Goal: Book appointment/travel/reservation

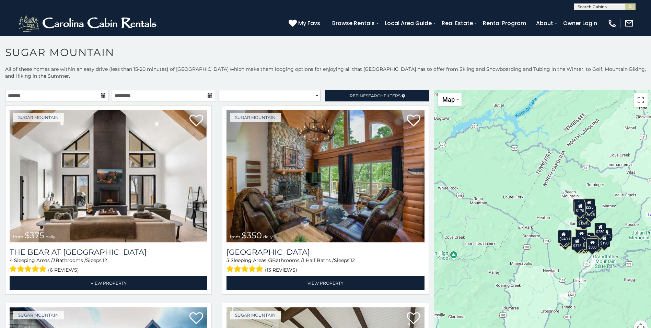
click at [101, 94] on icon at bounding box center [103, 95] width 5 height 5
click at [102, 96] on icon at bounding box center [103, 95] width 5 height 5
click at [101, 95] on icon at bounding box center [103, 95] width 5 height 5
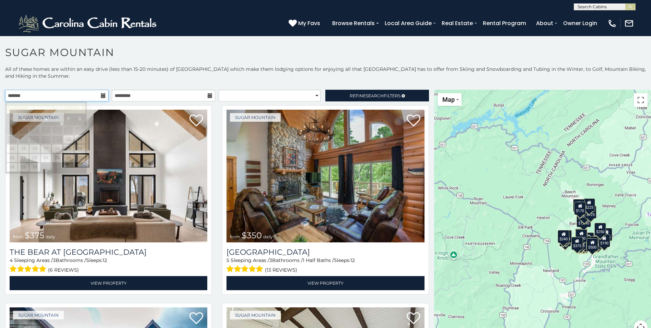
click at [14, 97] on input "text" at bounding box center [56, 96] width 103 height 12
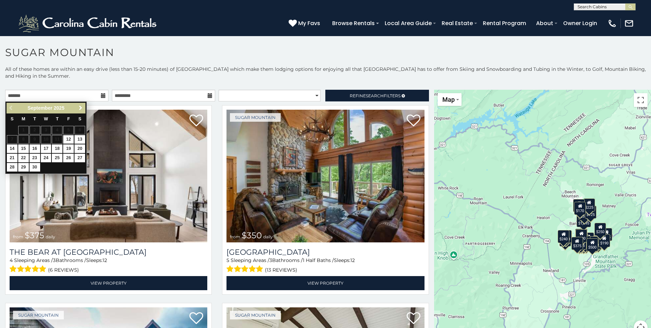
click at [78, 108] on span "Next" at bounding box center [80, 107] width 5 height 5
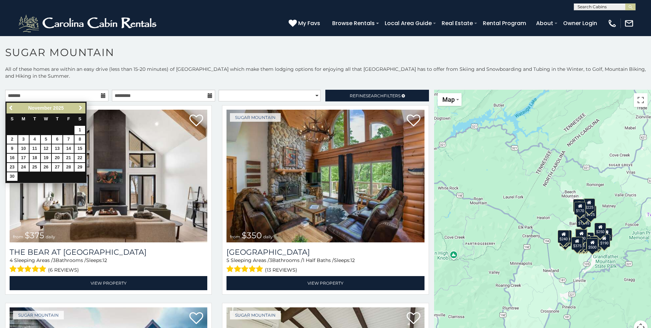
click at [78, 108] on span "Next" at bounding box center [80, 107] width 5 height 5
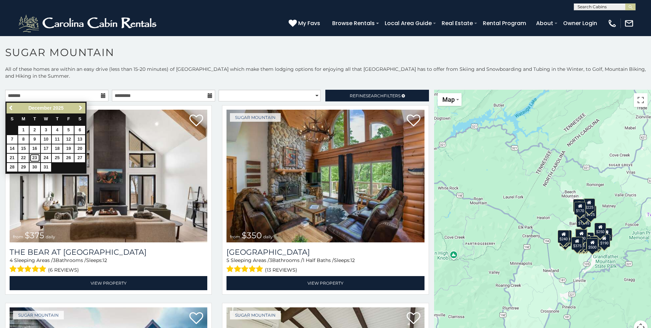
click at [32, 157] on link "23" at bounding box center [35, 157] width 11 height 9
type input "**********"
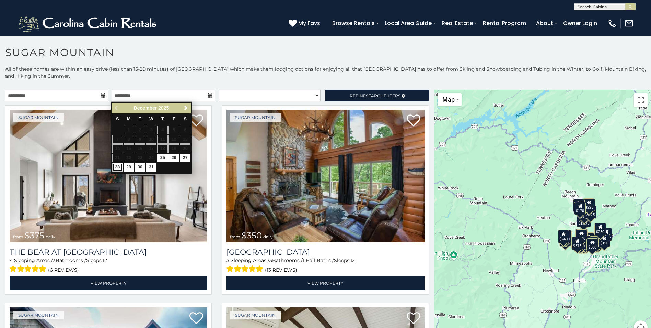
click at [117, 167] on link "28" at bounding box center [117, 167] width 11 height 9
type input "**********"
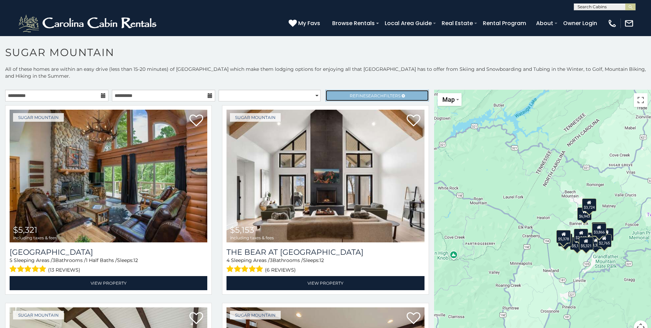
click at [350, 95] on span "Refine Search Filters" at bounding box center [375, 95] width 51 height 5
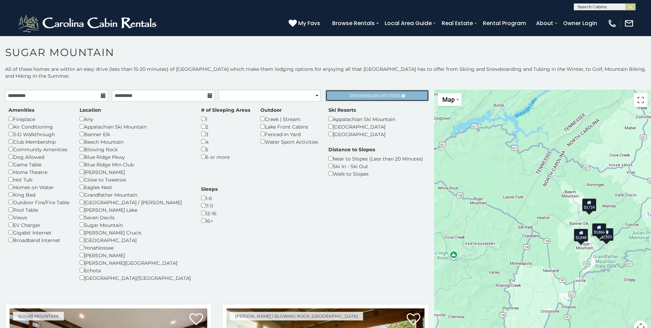
click at [374, 96] on span "Search" at bounding box center [375, 95] width 18 height 5
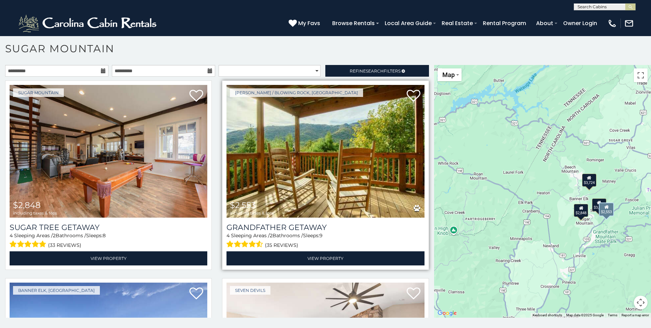
click at [331, 192] on img at bounding box center [326, 151] width 198 height 133
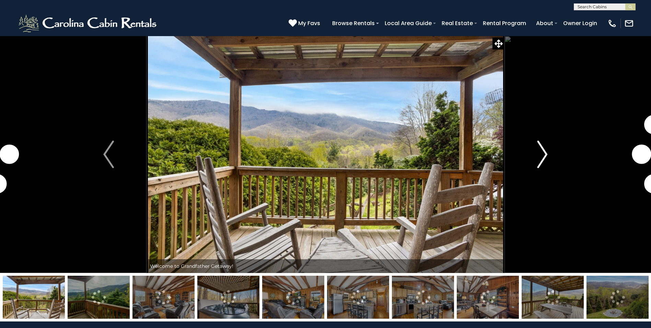
click at [547, 154] on img "Next" at bounding box center [542, 153] width 10 height 27
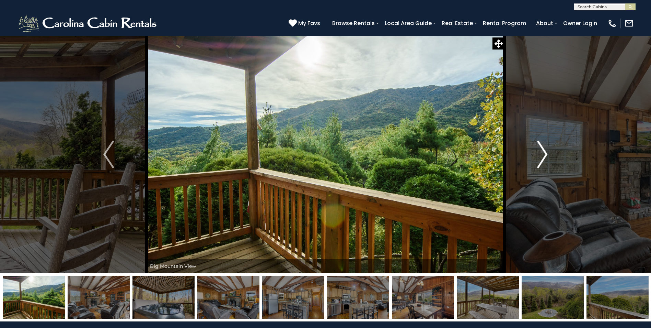
click at [547, 154] on img "Next" at bounding box center [542, 153] width 10 height 27
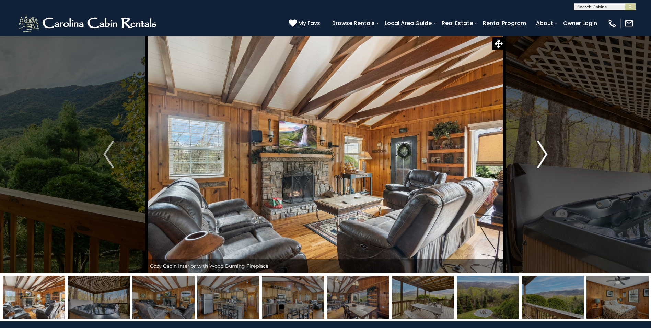
click at [547, 154] on img "Next" at bounding box center [542, 153] width 10 height 27
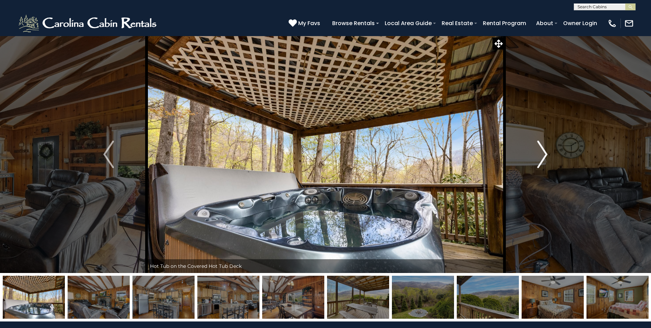
click at [546, 154] on img "Next" at bounding box center [542, 153] width 10 height 27
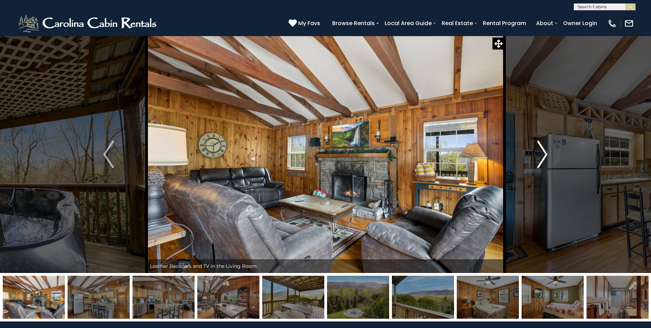
click at [545, 154] on img "Next" at bounding box center [542, 153] width 10 height 27
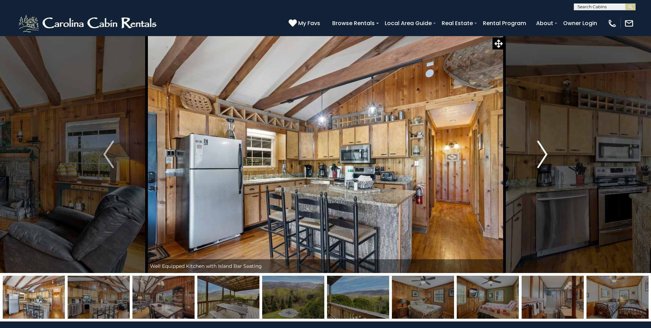
click at [545, 154] on img "Next" at bounding box center [542, 153] width 10 height 27
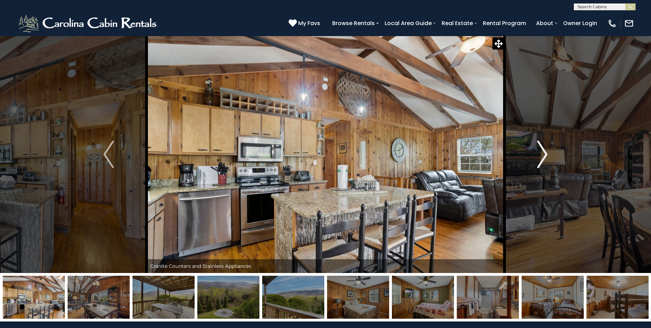
click at [545, 154] on img "Next" at bounding box center [542, 153] width 10 height 27
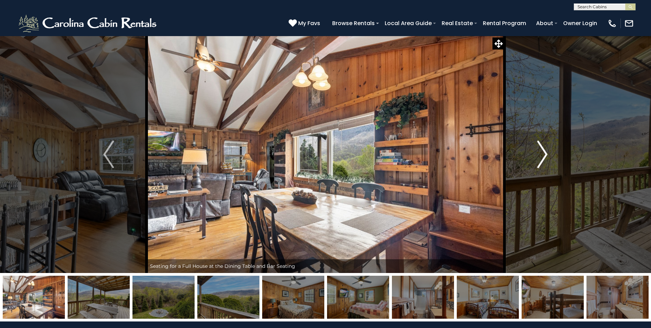
click at [545, 154] on img "Next" at bounding box center [542, 153] width 10 height 27
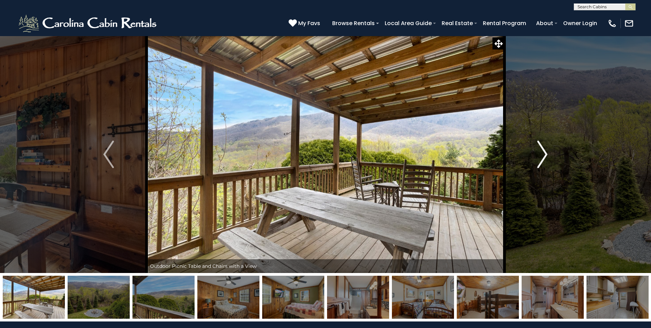
click at [545, 154] on img "Next" at bounding box center [542, 153] width 10 height 27
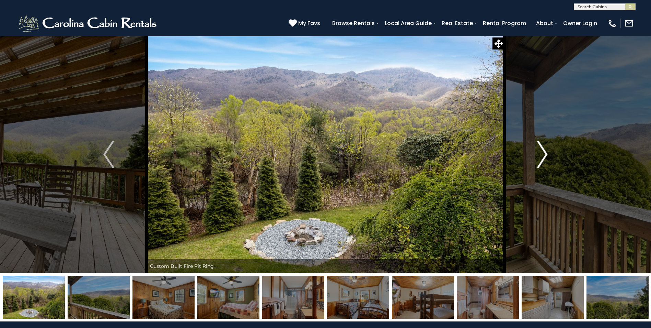
click at [545, 154] on img "Next" at bounding box center [542, 153] width 10 height 27
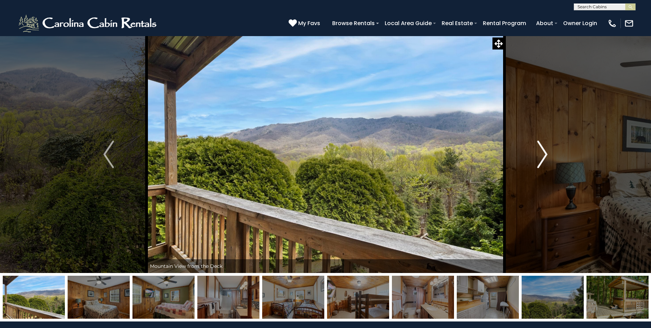
click at [545, 154] on img "Next" at bounding box center [542, 153] width 10 height 27
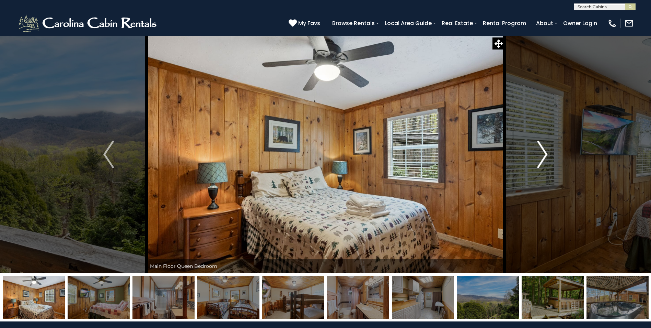
click at [545, 154] on img "Next" at bounding box center [542, 153] width 10 height 27
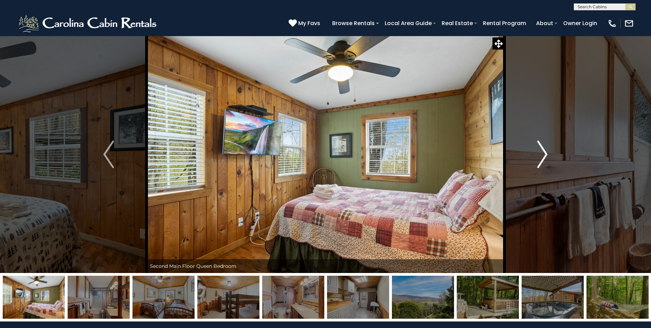
click at [545, 154] on img "Next" at bounding box center [542, 153] width 10 height 27
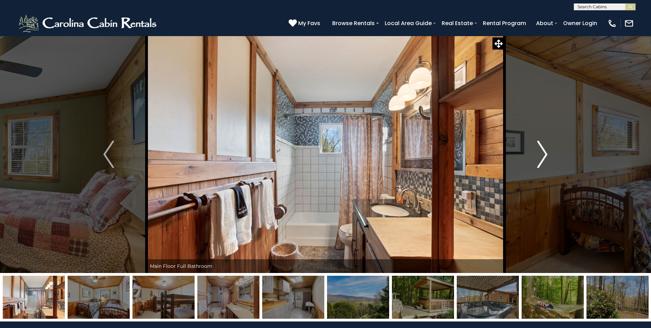
click at [545, 154] on img "Next" at bounding box center [542, 153] width 10 height 27
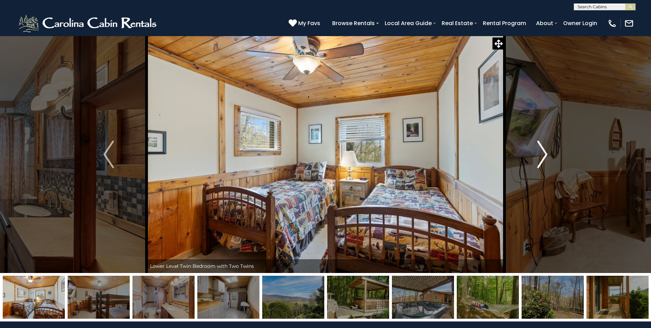
click at [545, 154] on img "Next" at bounding box center [542, 153] width 10 height 27
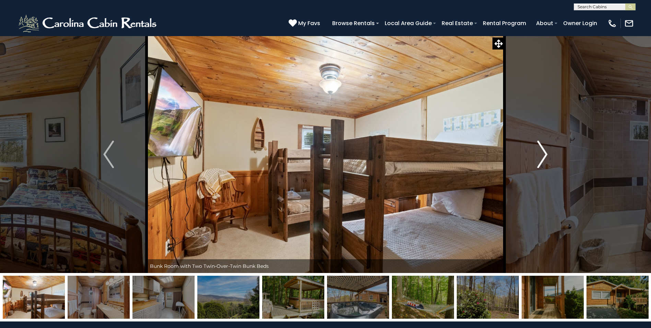
click at [545, 154] on img "Next" at bounding box center [542, 153] width 10 height 27
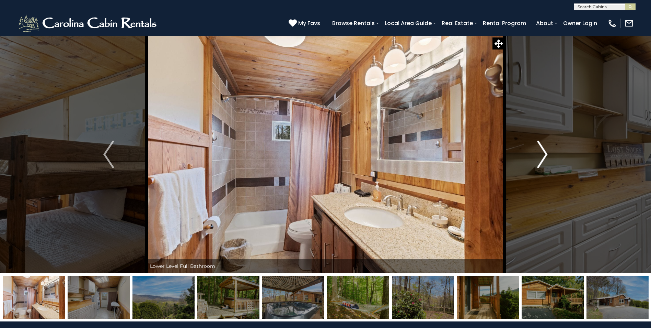
click at [545, 154] on img "Next" at bounding box center [542, 153] width 10 height 27
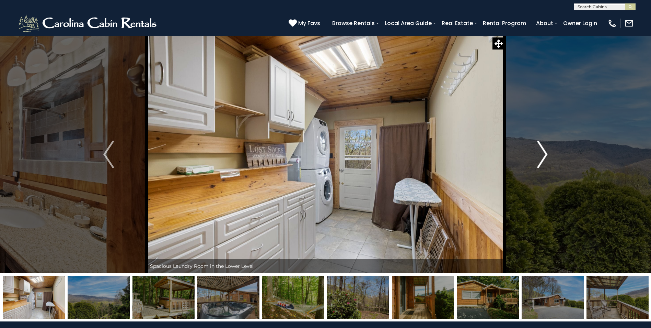
click at [545, 154] on img "Next" at bounding box center [542, 153] width 10 height 27
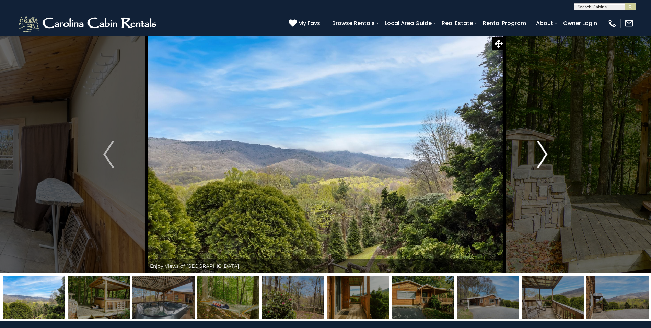
click at [545, 154] on img "Next" at bounding box center [542, 153] width 10 height 27
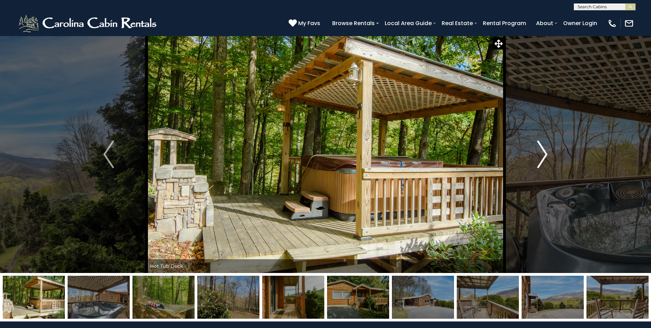
click at [545, 154] on img "Next" at bounding box center [542, 153] width 10 height 27
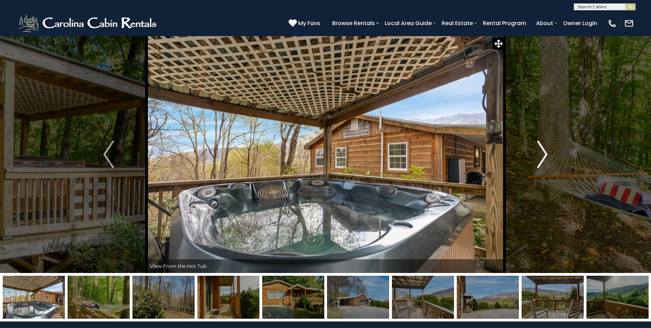
click at [545, 154] on img "Next" at bounding box center [542, 153] width 10 height 27
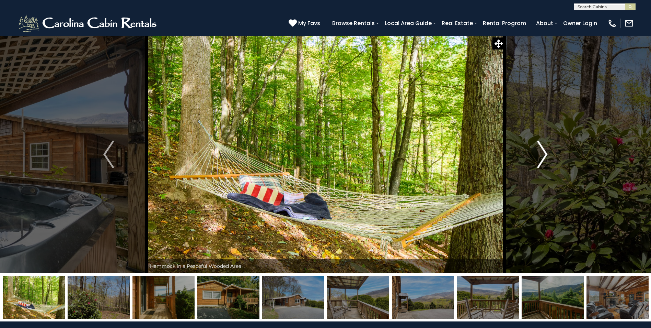
click at [542, 155] on img "Next" at bounding box center [542, 153] width 10 height 27
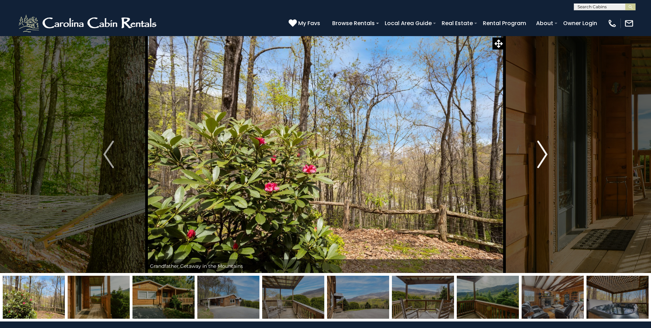
click at [542, 155] on img "Next" at bounding box center [542, 153] width 10 height 27
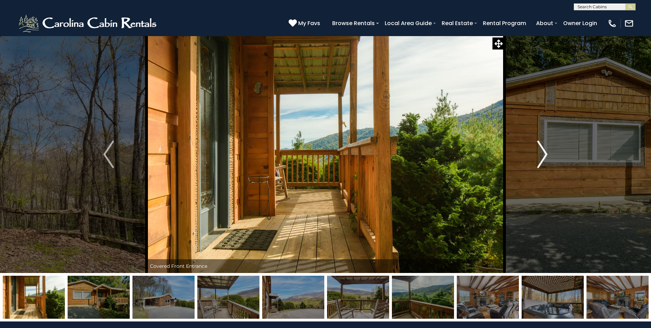
click at [542, 155] on img "Next" at bounding box center [542, 153] width 10 height 27
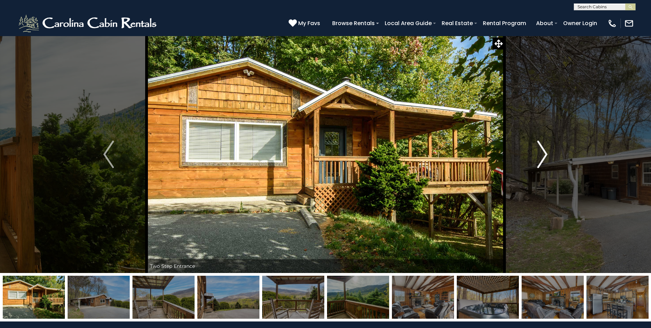
click at [542, 155] on img "Next" at bounding box center [542, 153] width 10 height 27
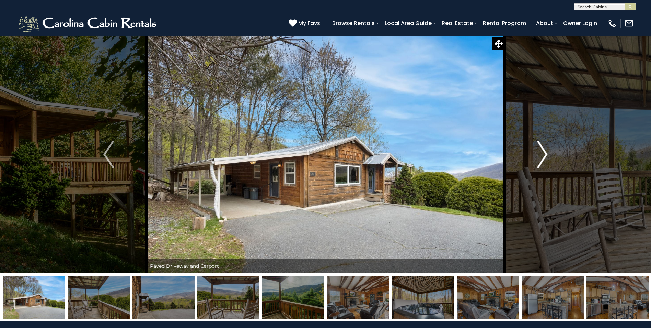
click at [542, 155] on img "Next" at bounding box center [542, 153] width 10 height 27
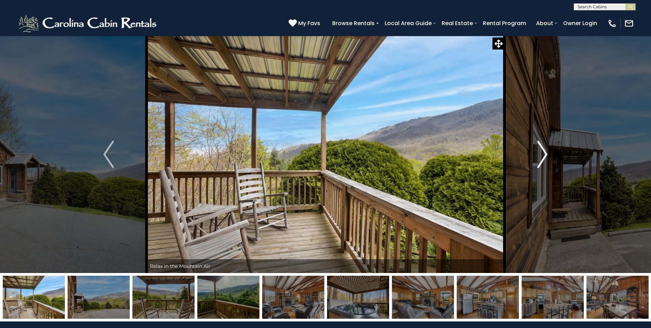
click at [542, 155] on img "Next" at bounding box center [542, 153] width 10 height 27
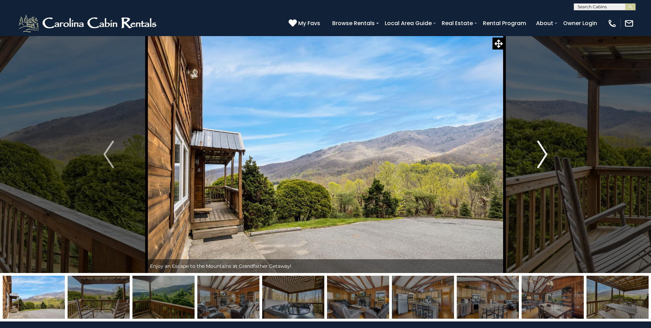
click at [542, 155] on img "Next" at bounding box center [542, 153] width 10 height 27
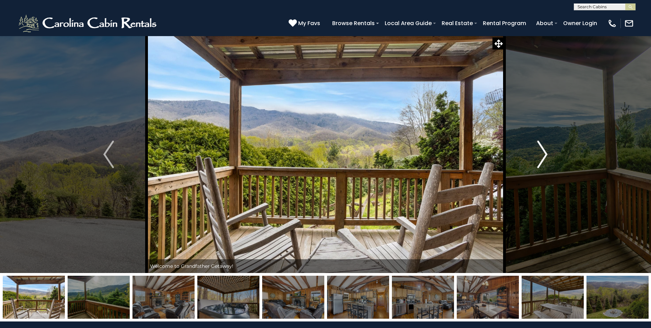
click at [542, 155] on img "Next" at bounding box center [542, 153] width 10 height 27
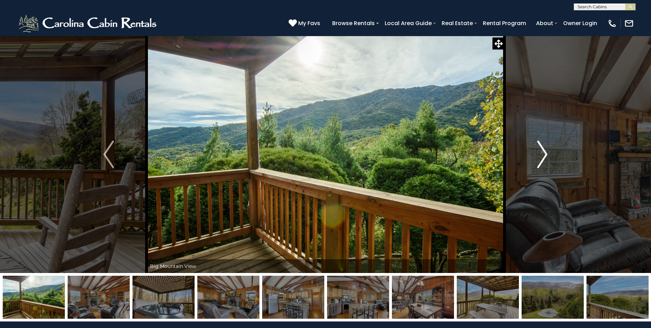
click at [542, 155] on img "Next" at bounding box center [542, 153] width 10 height 27
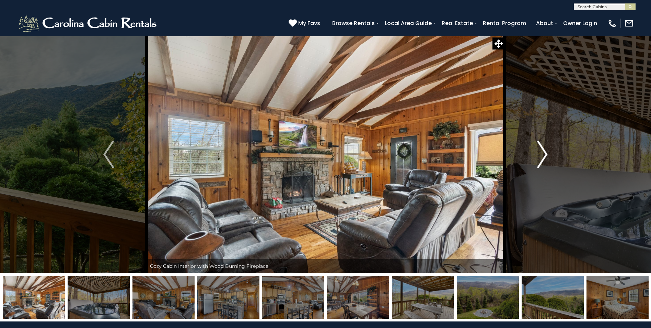
click at [542, 155] on img "Next" at bounding box center [542, 153] width 10 height 27
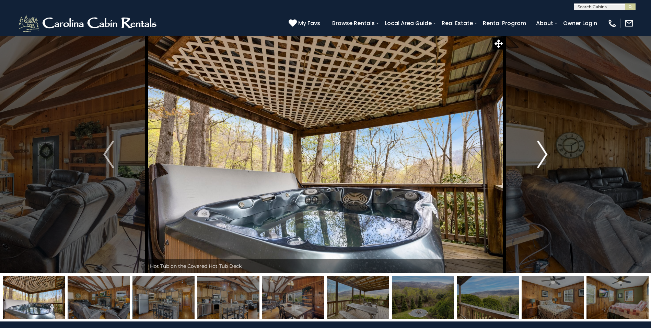
click at [542, 155] on img "Next" at bounding box center [542, 153] width 10 height 27
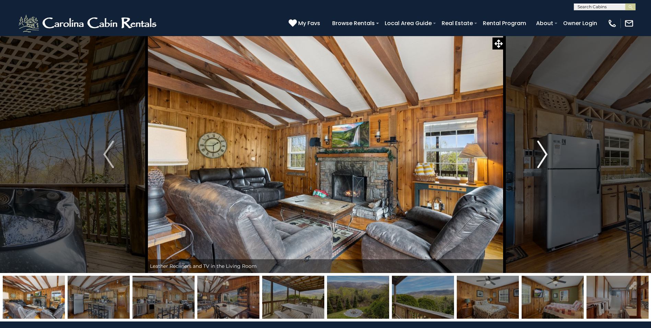
click at [542, 155] on img "Next" at bounding box center [542, 153] width 10 height 27
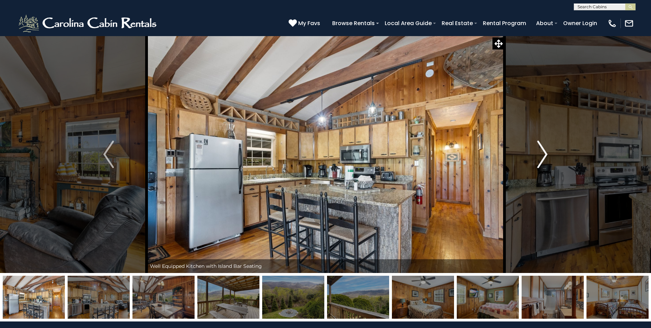
click at [542, 155] on img "Next" at bounding box center [542, 153] width 10 height 27
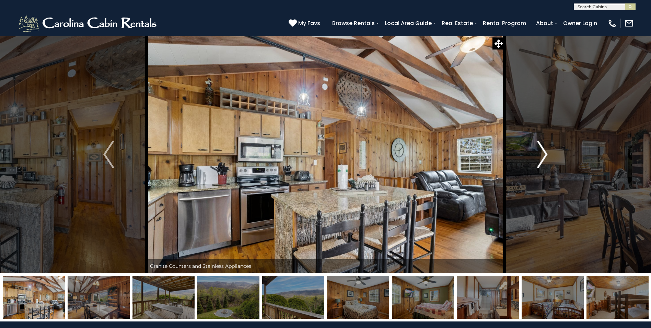
click at [542, 155] on img "Next" at bounding box center [542, 153] width 10 height 27
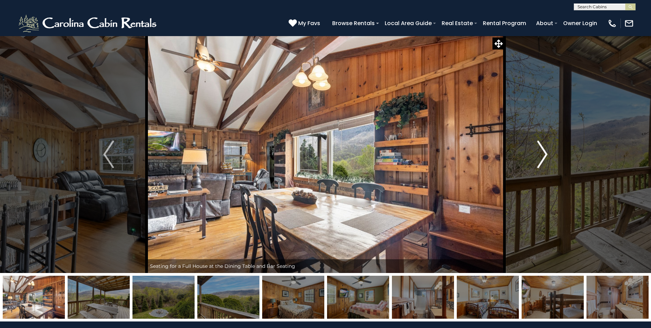
click at [542, 155] on img "Next" at bounding box center [542, 153] width 10 height 27
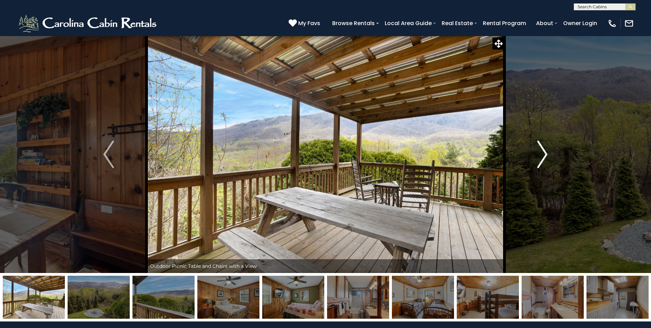
click at [542, 155] on img "Next" at bounding box center [542, 153] width 10 height 27
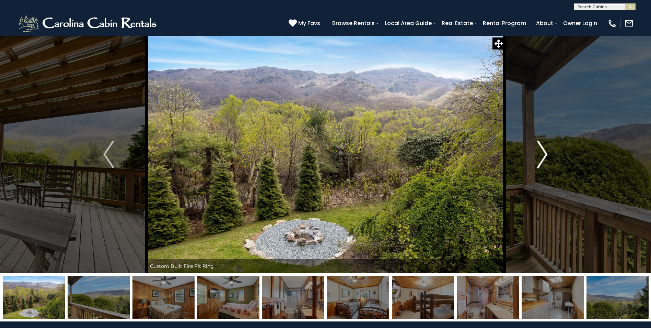
click at [542, 155] on img "Next" at bounding box center [542, 153] width 10 height 27
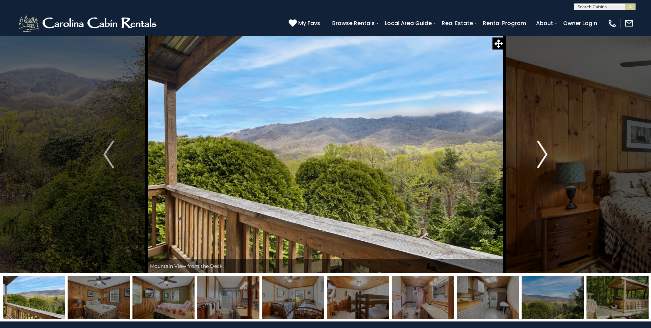
click at [542, 155] on img "Next" at bounding box center [542, 153] width 10 height 27
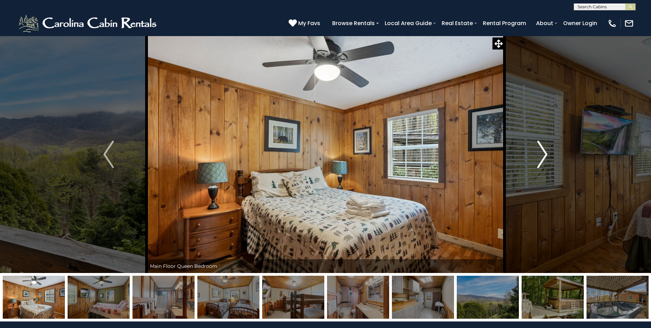
click at [542, 155] on img "Next" at bounding box center [542, 153] width 10 height 27
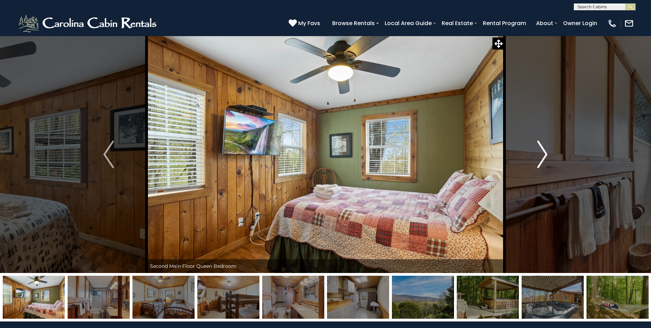
click at [542, 155] on img "Next" at bounding box center [542, 153] width 10 height 27
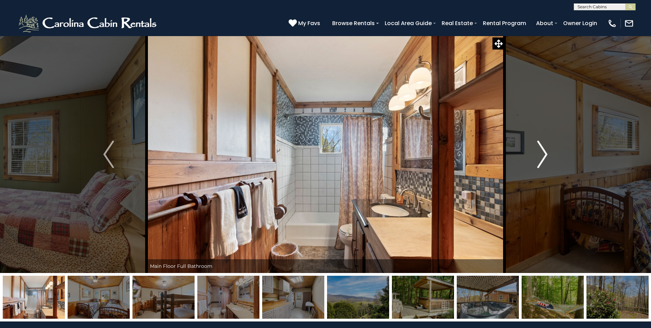
click at [542, 155] on img "Next" at bounding box center [542, 153] width 10 height 27
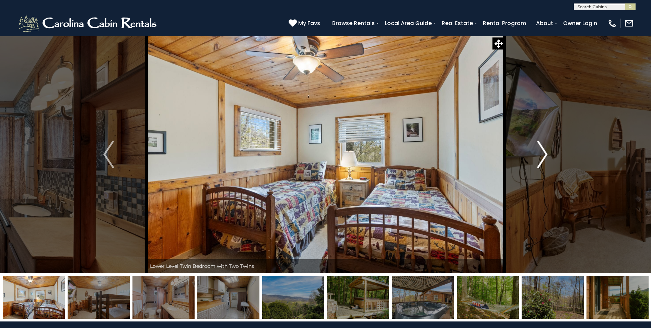
click at [542, 155] on img "Next" at bounding box center [542, 153] width 10 height 27
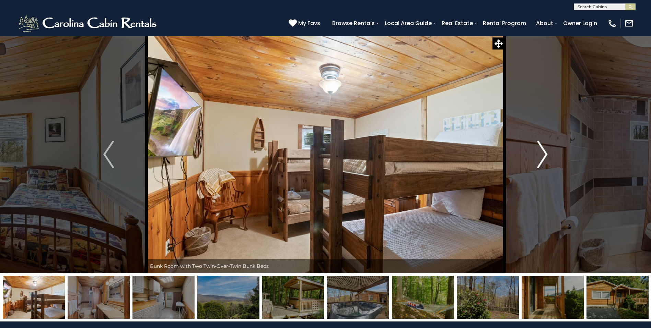
click at [542, 155] on img "Next" at bounding box center [542, 153] width 10 height 27
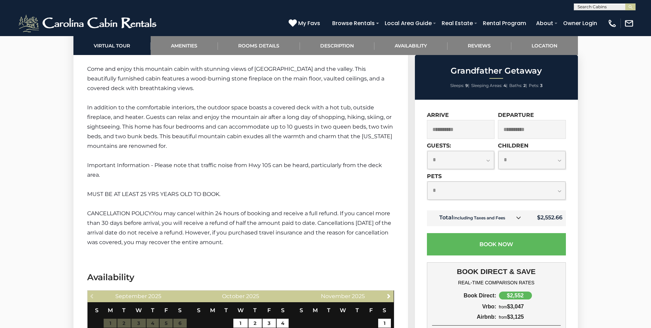
scroll to position [961, 0]
